Goal: Find specific page/section: Find specific page/section

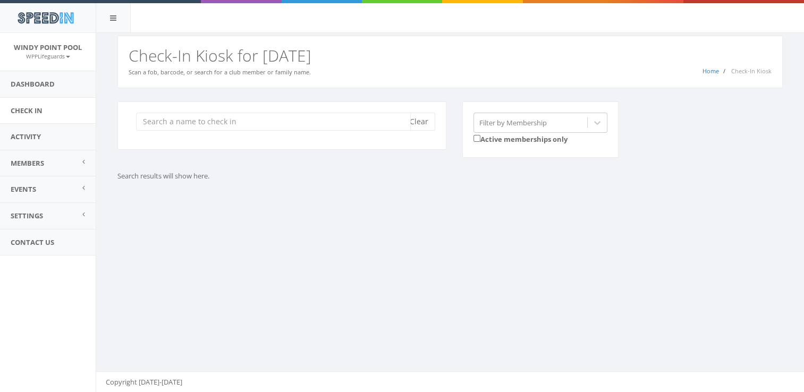
click at [347, 128] on input "search" at bounding box center [273, 122] width 275 height 18
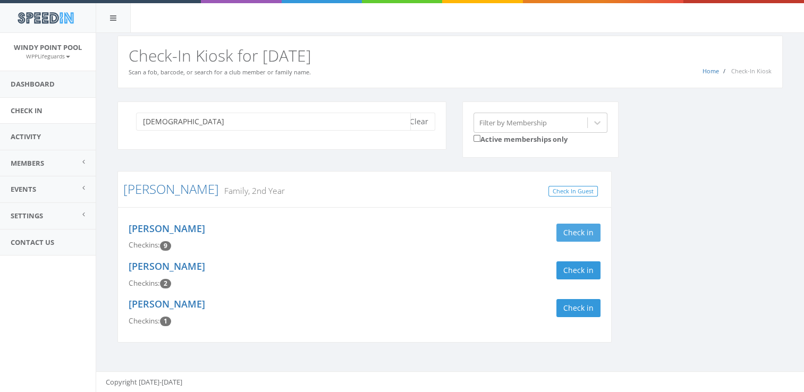
type input "[DEMOGRAPHIC_DATA]"
drag, startPoint x: 565, startPoint y: 233, endPoint x: 625, endPoint y: 306, distance: 94.4
click at [625, 306] on div "schwi Clear Filter by Membership Active memberships only [PERSON_NAME] Family, …" at bounding box center [451, 229] width 682 height 255
click at [421, 123] on button "Clear" at bounding box center [419, 122] width 32 height 18
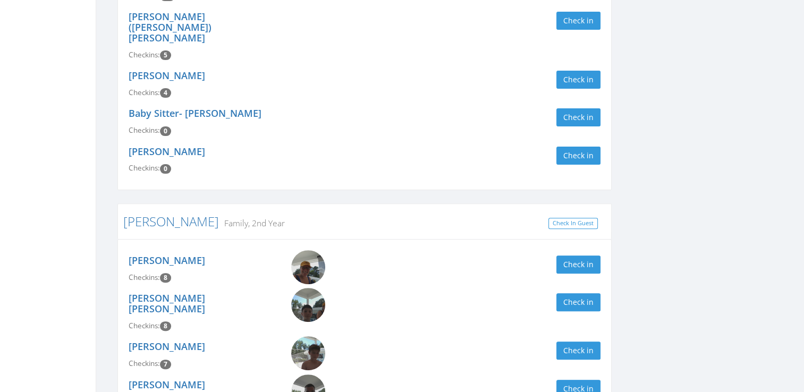
scroll to position [313, 0]
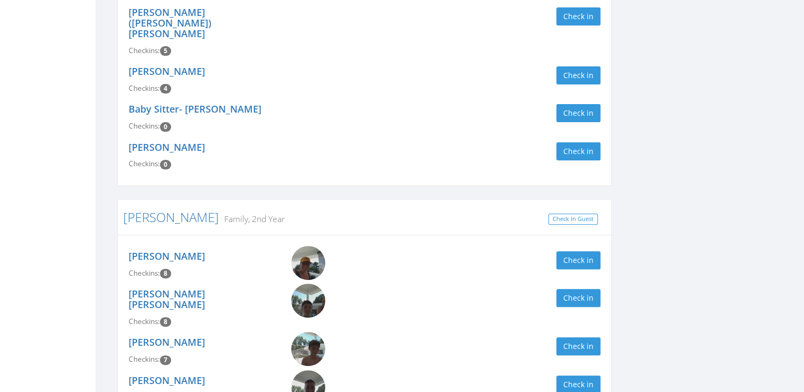
type input "[PERSON_NAME]"
drag, startPoint x: 800, startPoint y: 267, endPoint x: 812, endPoint y: 195, distance: 73.3
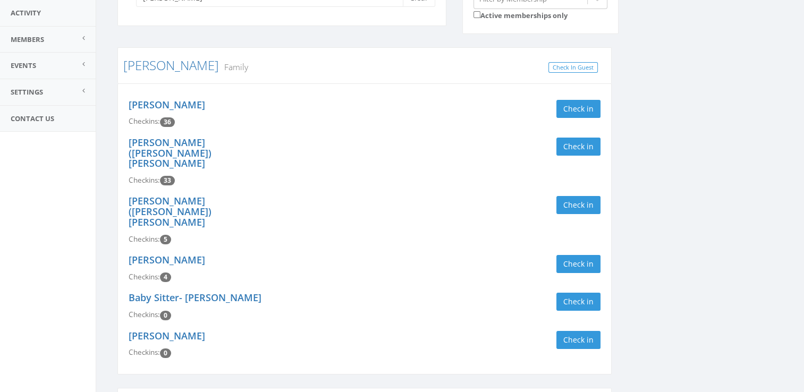
scroll to position [0, 0]
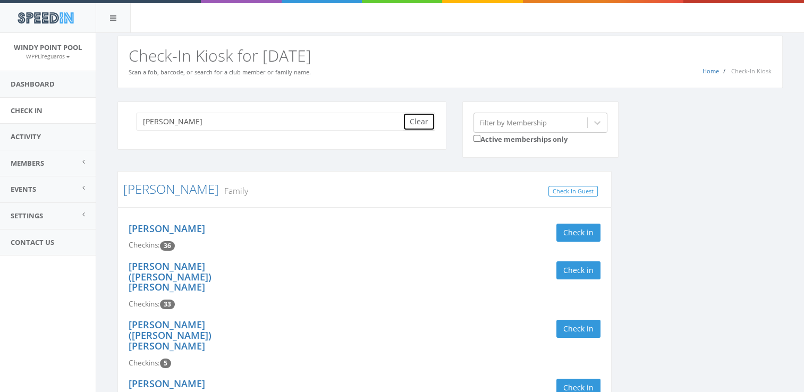
click at [418, 120] on button "Clear" at bounding box center [419, 122] width 32 height 18
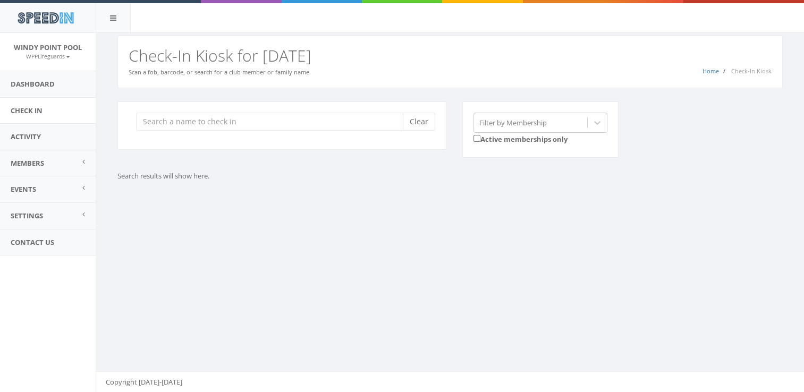
click at [421, 221] on div "You are using Internet Explorer, which is an old, insecure browser that does no…" at bounding box center [450, 213] width 709 height 360
click at [283, 127] on input "search" at bounding box center [273, 122] width 275 height 18
click at [252, 120] on input "search" at bounding box center [273, 122] width 275 height 18
click at [333, 116] on input "search" at bounding box center [273, 122] width 275 height 18
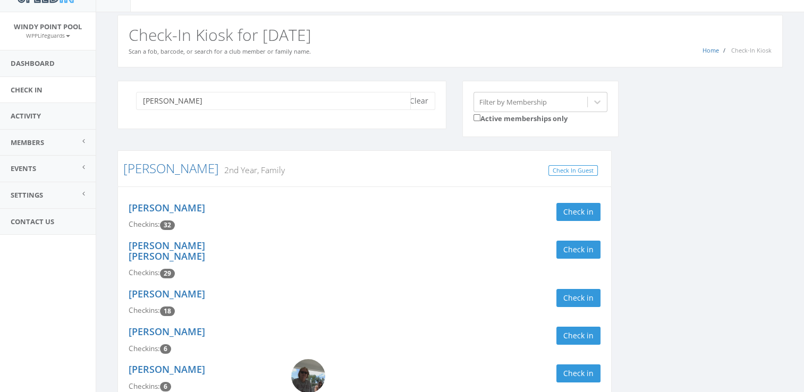
scroll to position [21, 0]
click at [720, 210] on div "[PERSON_NAME] Clear Filter by Membership Active memberships only [PERSON_NAME] …" at bounding box center [451, 269] width 682 height 379
click at [246, 108] on input "[PERSON_NAME]" at bounding box center [273, 100] width 275 height 18
type input "f"
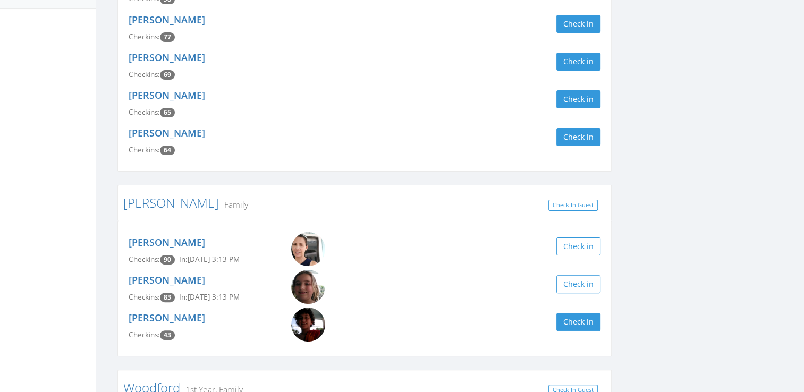
scroll to position [247, 0]
type input "wood"
click at [310, 324] on img at bounding box center [308, 325] width 34 height 34
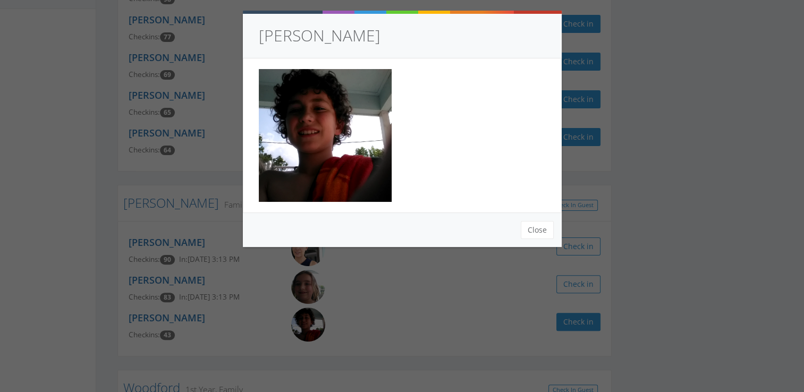
click at [315, 118] on img at bounding box center [325, 135] width 133 height 133
click at [548, 237] on button "Close" at bounding box center [537, 230] width 33 height 18
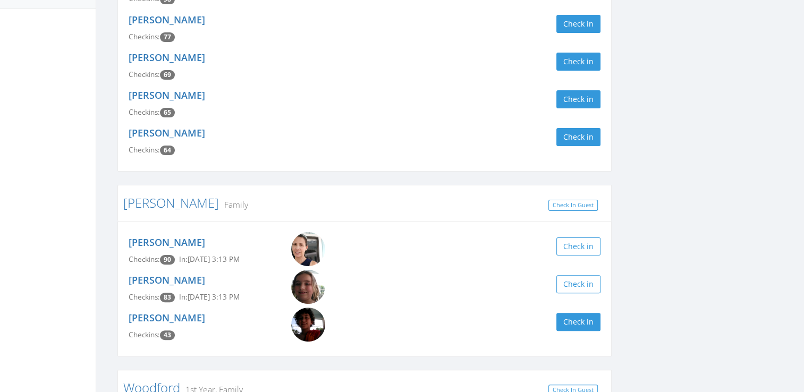
scroll to position [0, 0]
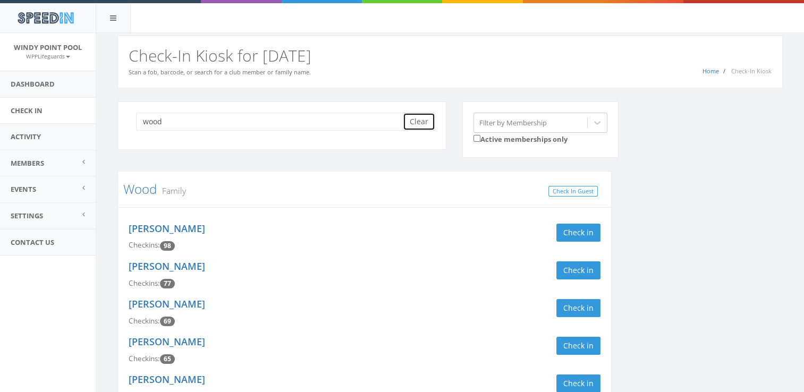
click at [426, 120] on button "Clear" at bounding box center [419, 122] width 32 height 18
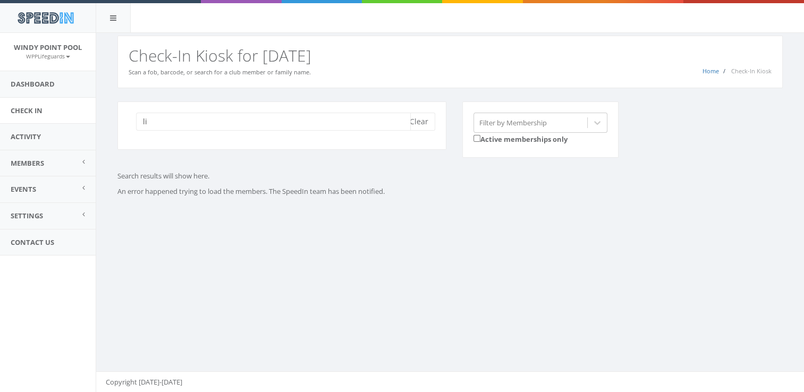
type input "l"
type input "[PERSON_NAME]"
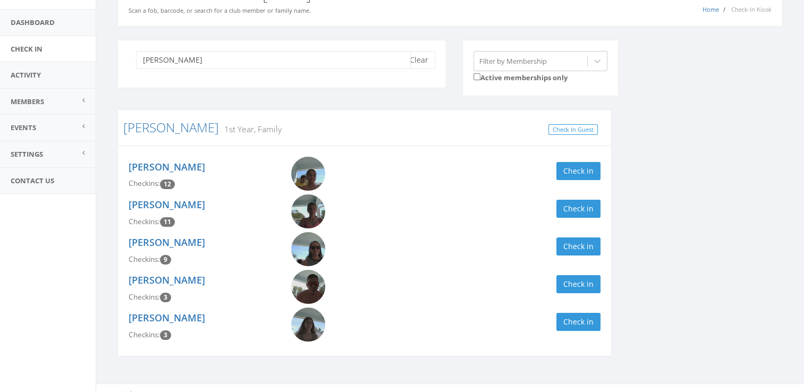
scroll to position [61, 0]
click at [300, 332] on img at bounding box center [308, 325] width 34 height 34
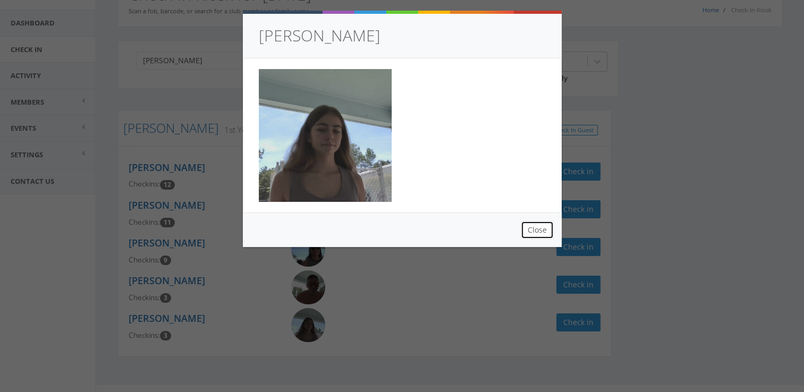
click at [540, 233] on button "Close" at bounding box center [537, 230] width 33 height 18
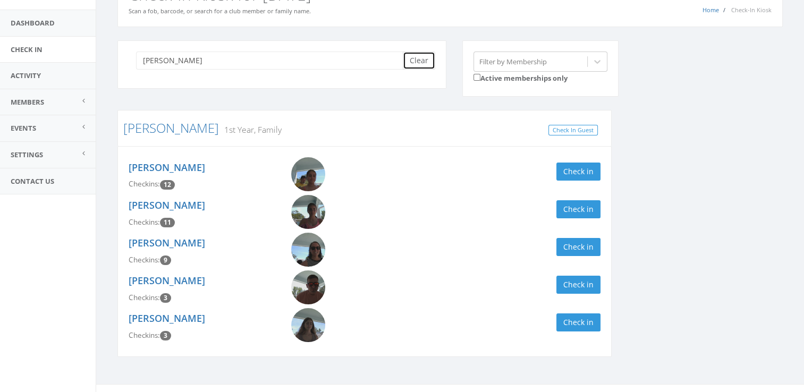
click at [418, 57] on button "Clear" at bounding box center [419, 61] width 32 height 18
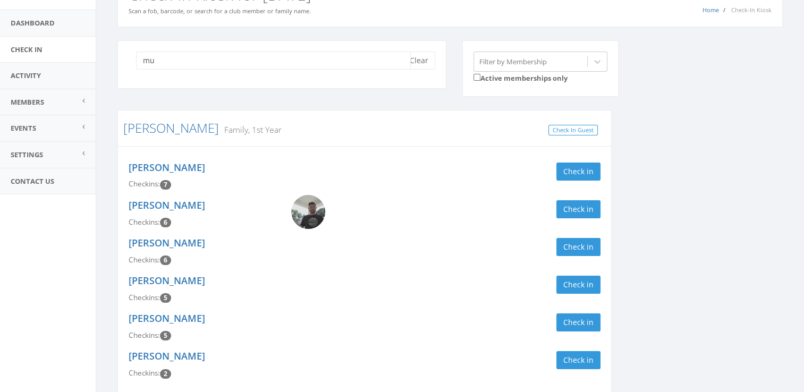
type input "m"
